Goal: Find contact information: Find contact information

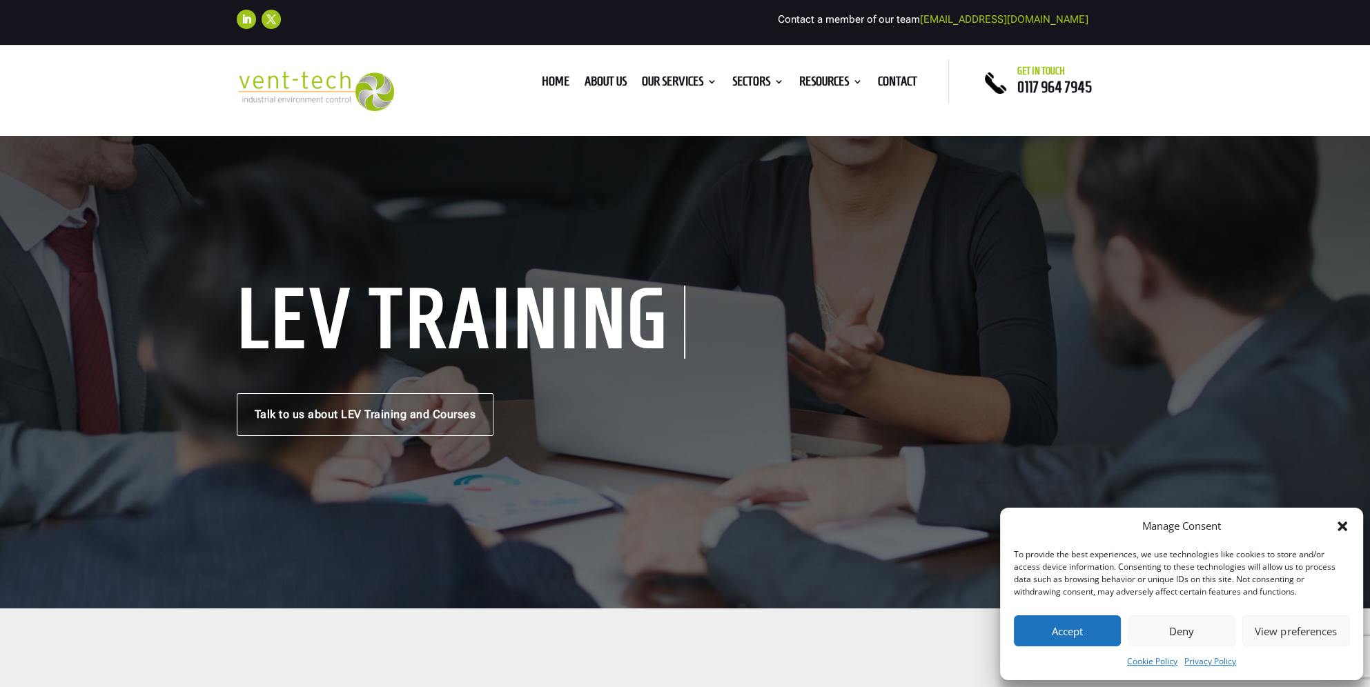
click at [1079, 642] on button "Accept" at bounding box center [1067, 630] width 107 height 31
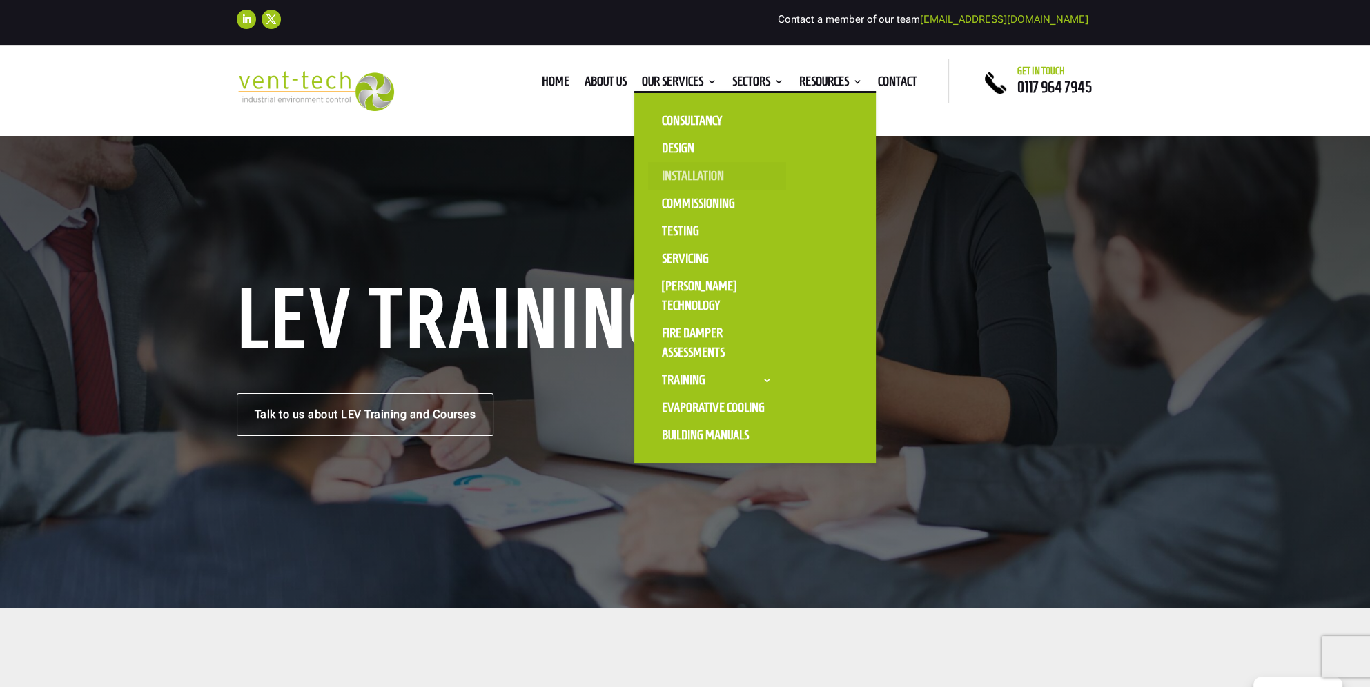
click at [688, 176] on link "Installation" at bounding box center [717, 176] width 138 height 28
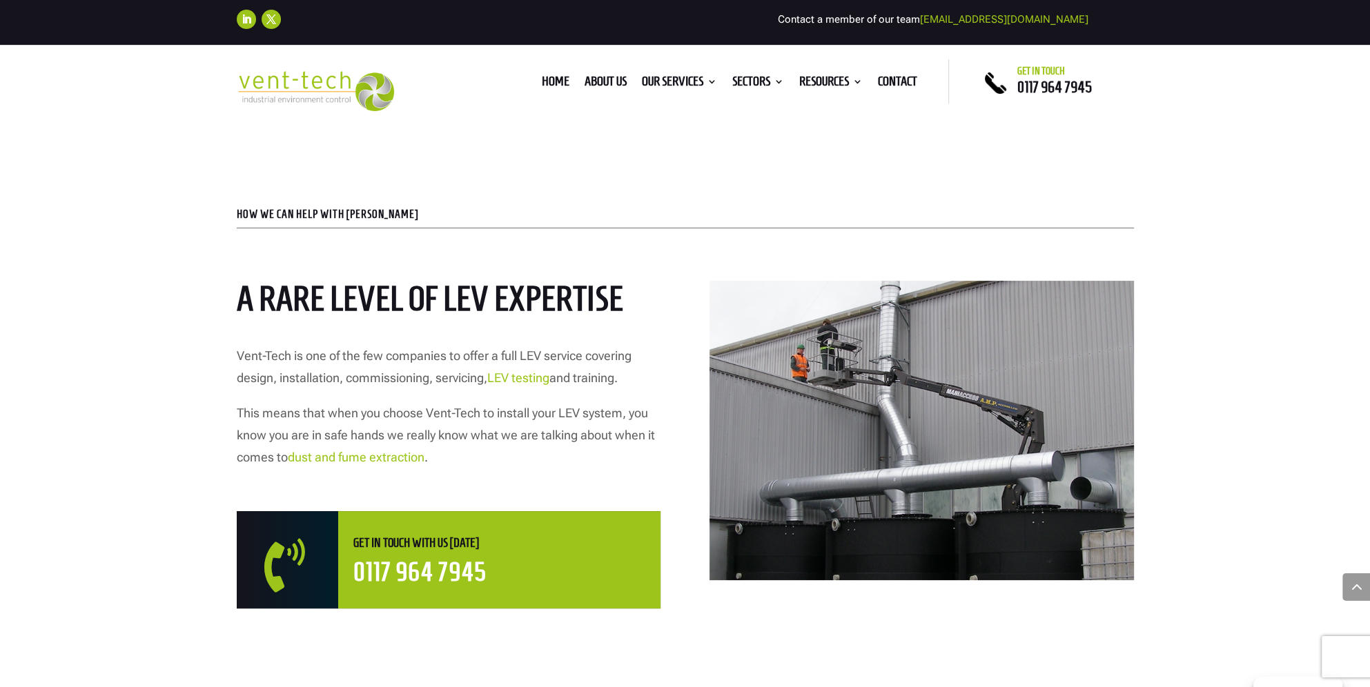
scroll to position [621, 0]
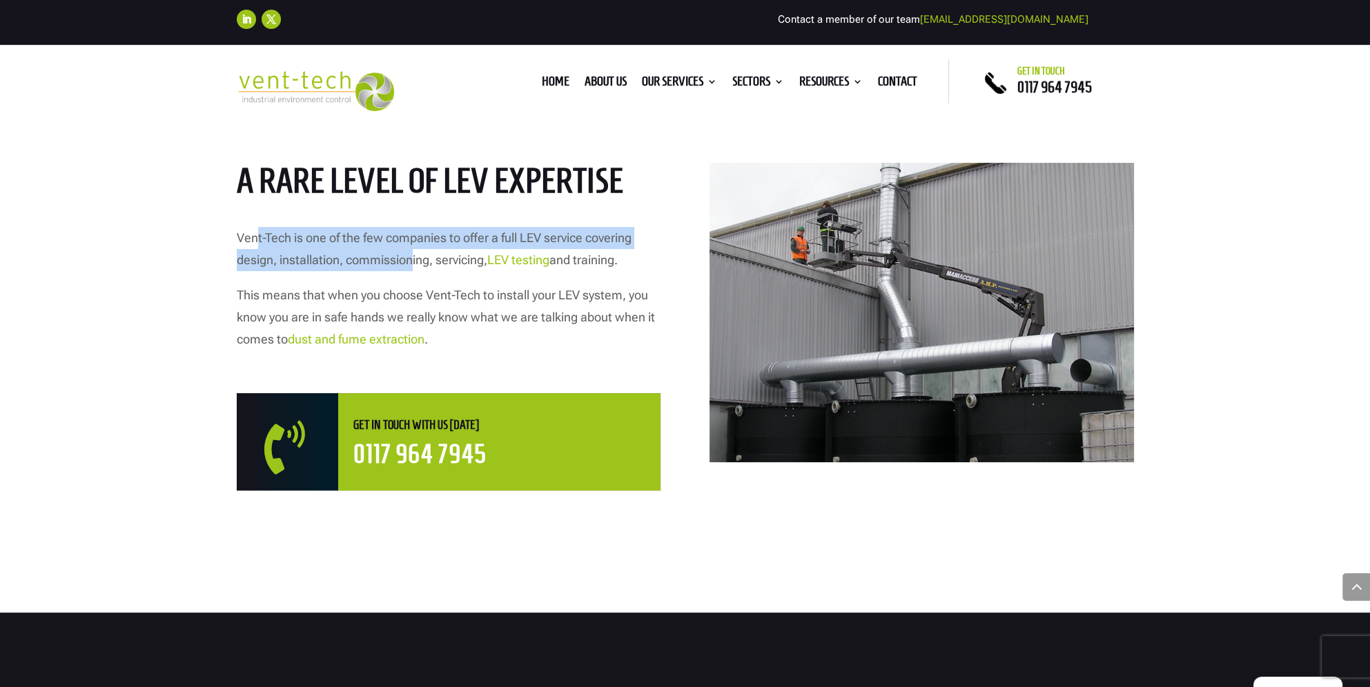
drag, startPoint x: 304, startPoint y: 235, endPoint x: 413, endPoint y: 267, distance: 113.7
click at [413, 267] on p "Vent-Tech is one of the few companies to offer a full LEV service covering desi…" at bounding box center [449, 255] width 424 height 57
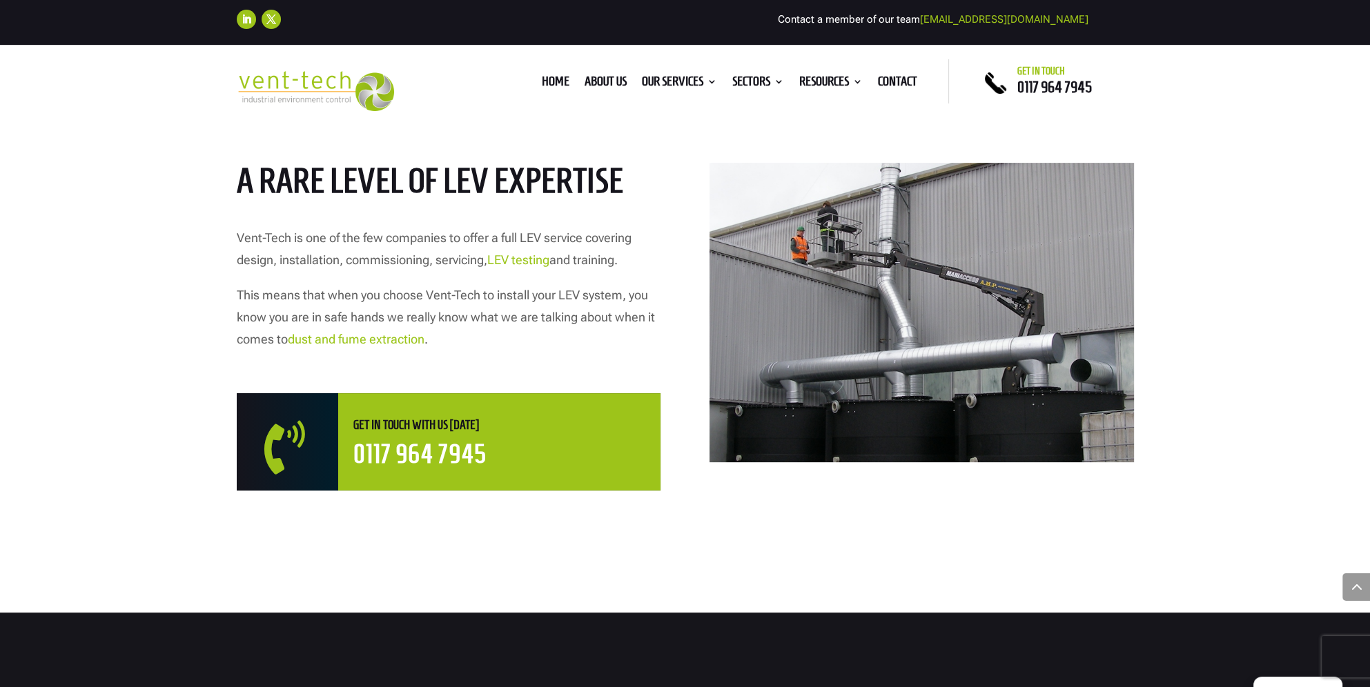
drag, startPoint x: 413, startPoint y: 267, endPoint x: 433, endPoint y: 278, distance: 23.5
click at [433, 278] on p "Vent-Tech is one of the few companies to offer a full LEV service covering desi…" at bounding box center [449, 255] width 424 height 57
click at [1063, 88] on span "0117 964 7945" at bounding box center [1054, 87] width 75 height 17
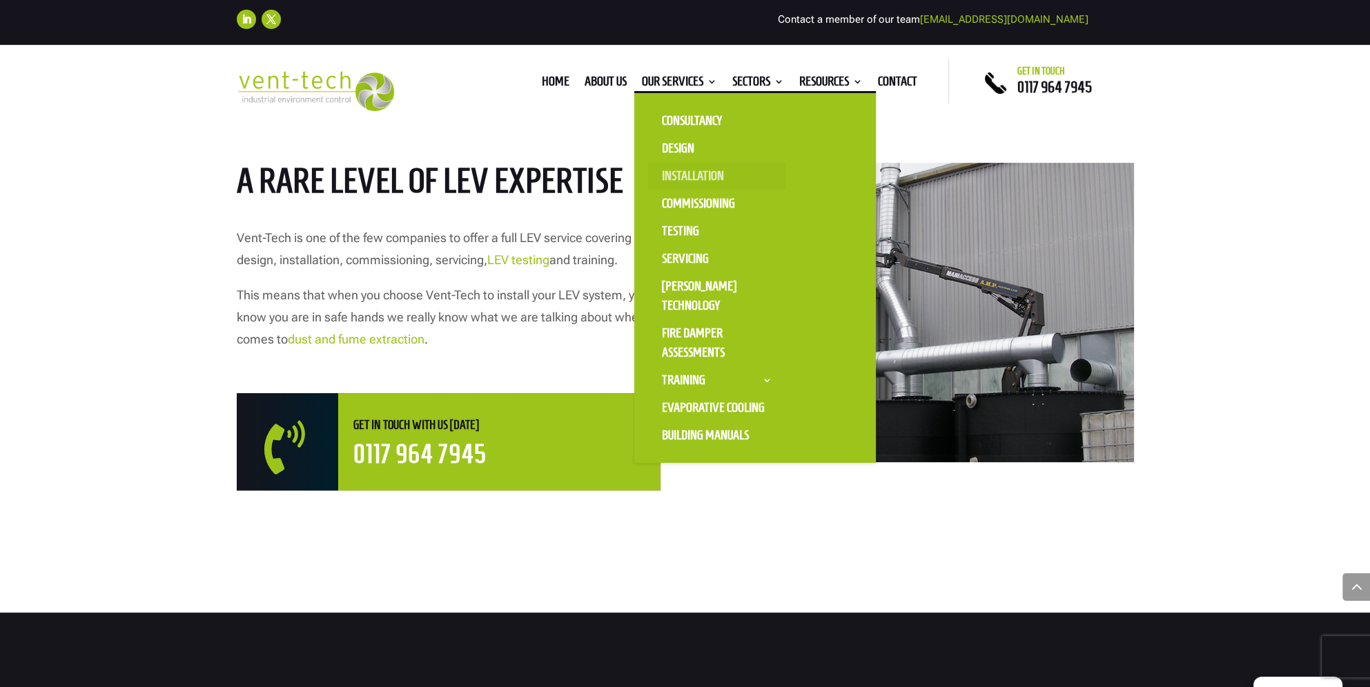
click at [673, 172] on link "Installation" at bounding box center [717, 176] width 138 height 28
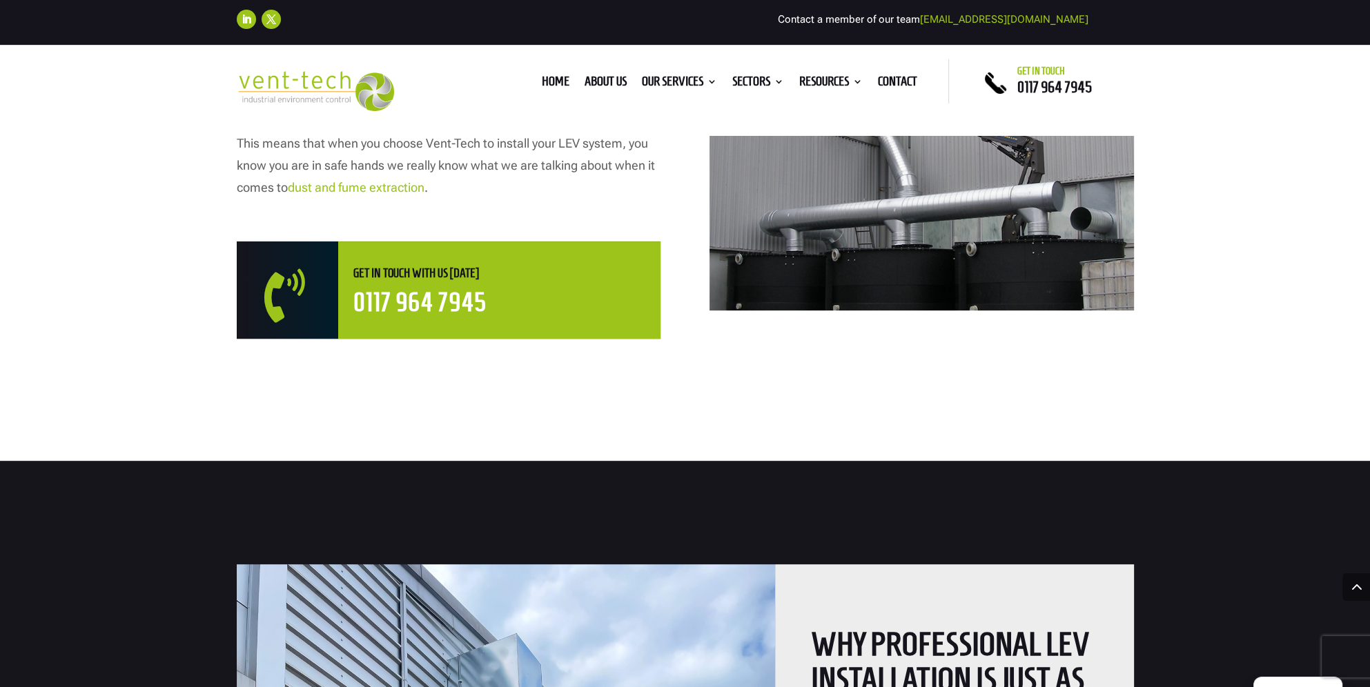
scroll to position [552, 0]
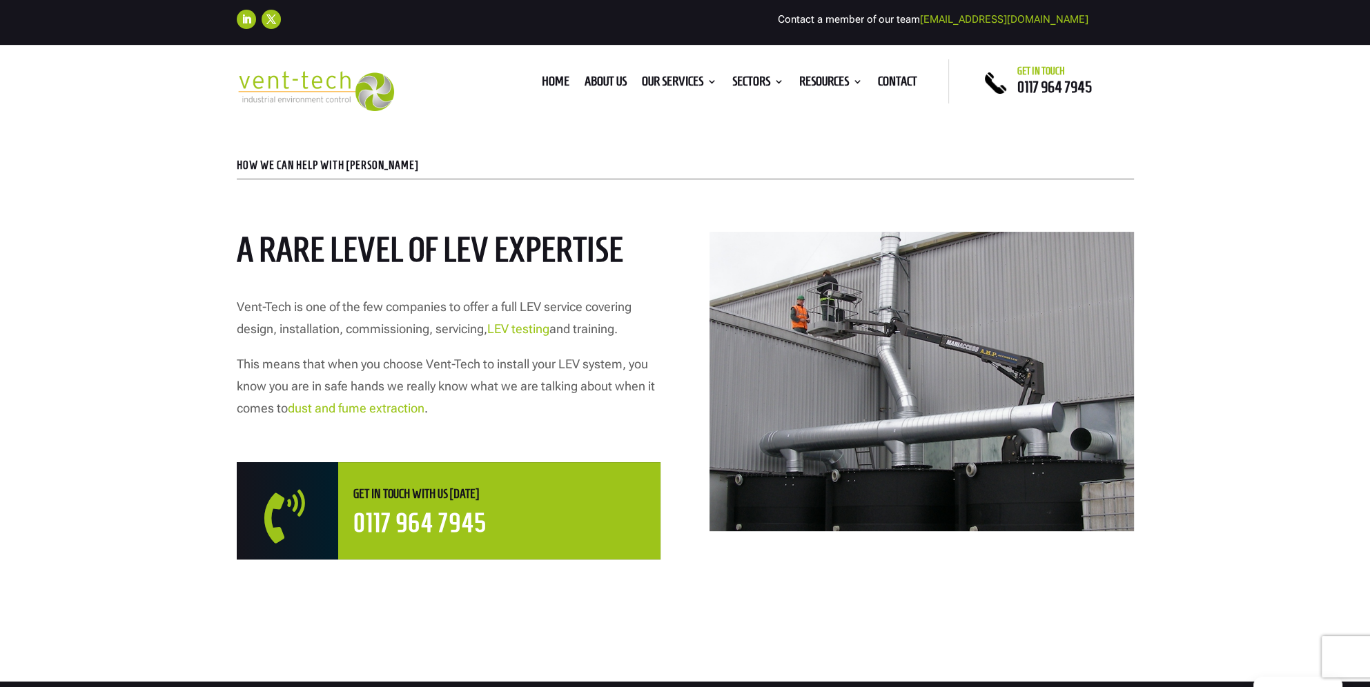
click at [1029, 19] on link "[EMAIL_ADDRESS][DOMAIN_NAME]" at bounding box center [1004, 19] width 168 height 12
